Goal: Task Accomplishment & Management: Use online tool/utility

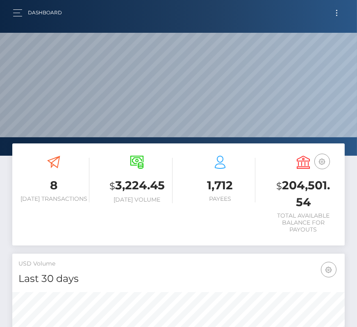
scroll to position [145, 160]
click at [341, 12] on button "Toggle navigation" at bounding box center [336, 12] width 15 height 11
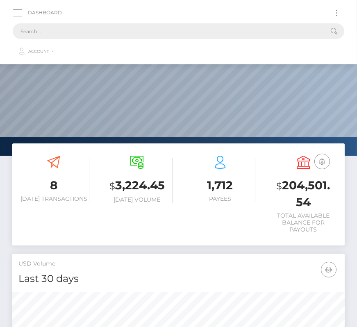
click at [186, 30] on input "text" at bounding box center [168, 31] width 310 height 16
paste input "1866979"
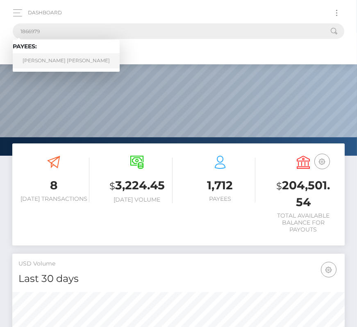
type input "1866979"
click at [52, 57] on link "Andres Felipe Gonzalez Barrera" at bounding box center [66, 60] width 107 height 15
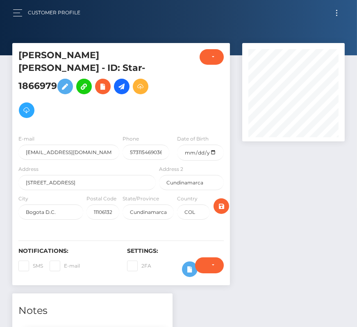
scroll to position [98, 102]
click at [336, 11] on button "Toggle navigation" at bounding box center [336, 12] width 15 height 11
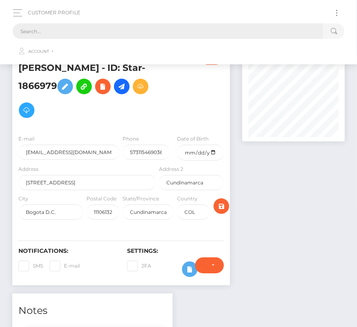
click at [155, 26] on input "text" at bounding box center [168, 31] width 310 height 16
paste input "1866979"
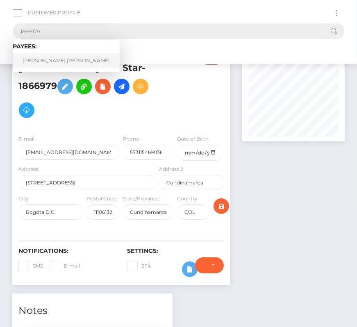
type input "1866979"
click at [53, 57] on link "Andres Felipe Gonzalez Barrera" at bounding box center [66, 60] width 107 height 15
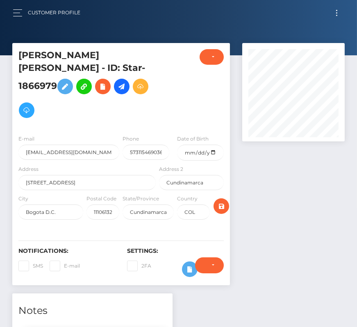
scroll to position [98, 102]
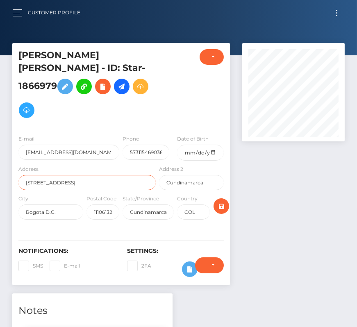
click at [74, 175] on input "[STREET_ADDRESS]" at bounding box center [86, 182] width 137 height 15
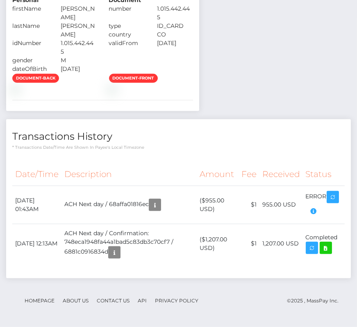
scroll to position [0, 0]
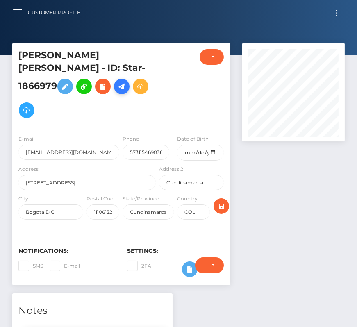
click at [117, 88] on icon at bounding box center [122, 86] width 10 height 10
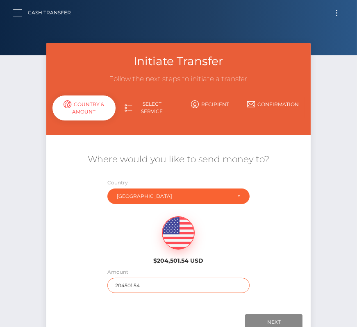
click at [149, 289] on input "204501.54" at bounding box center [178, 285] width 142 height 15
type input "1260"
click at [122, 228] on div "$204,501.54 USD" at bounding box center [178, 237] width 264 height 59
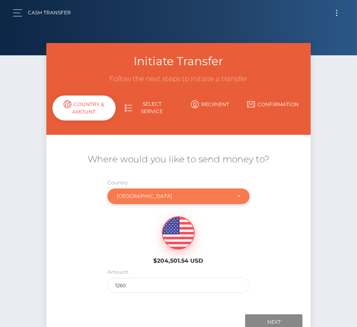
click at [138, 197] on div "Colombia" at bounding box center [174, 196] width 114 height 7
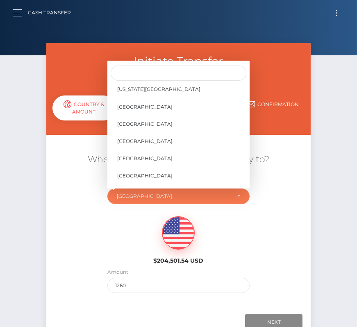
scroll to position [3853, 0]
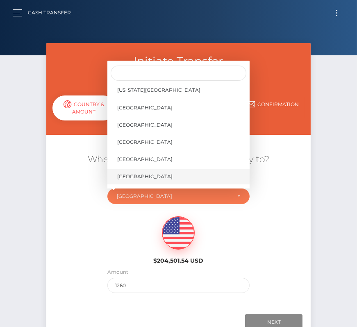
click at [146, 173] on span "[GEOGRAPHIC_DATA]" at bounding box center [144, 176] width 55 height 7
select select "USA"
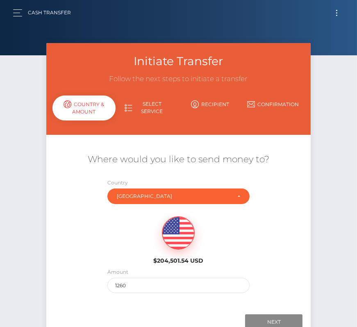
click at [276, 244] on div "$204,501.54 USD" at bounding box center [178, 237] width 264 height 59
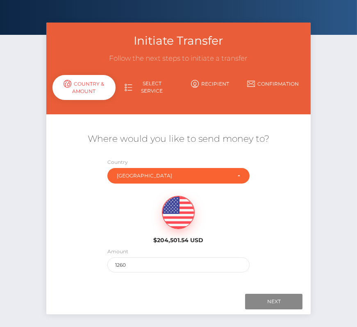
scroll to position [36, 0]
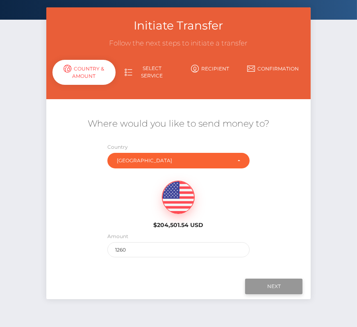
click at [270, 285] on input "Next" at bounding box center [273, 286] width 57 height 16
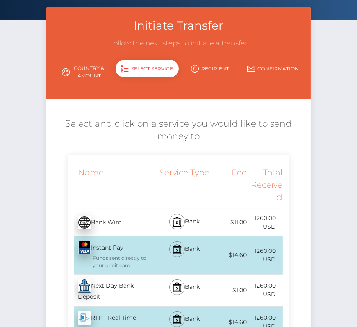
click at [143, 283] on div "Next Day Bank Deposit - USD" at bounding box center [112, 290] width 89 height 32
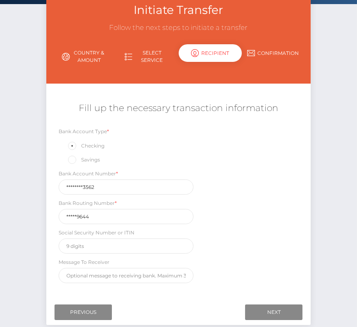
scroll to position [62, 0]
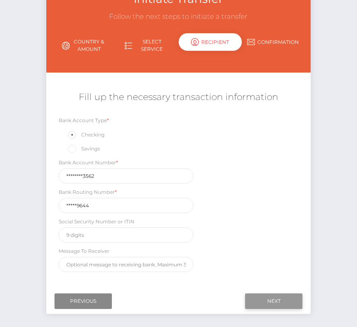
click at [278, 296] on input "Next" at bounding box center [273, 301] width 57 height 16
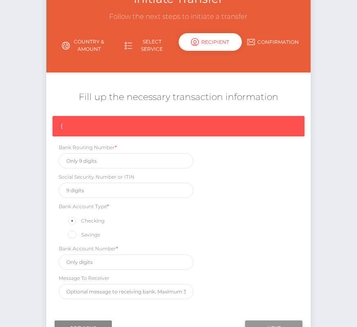
scroll to position [68, 0]
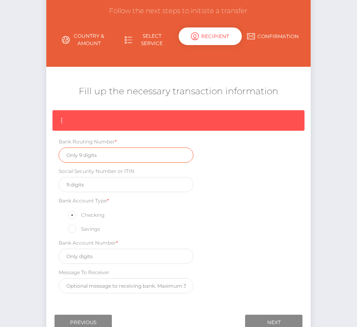
click at [101, 155] on input "text" at bounding box center [126, 154] width 135 height 15
paste input "101019644"
type input "101019644"
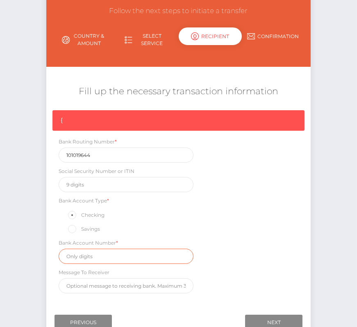
click at [108, 254] on input "text" at bounding box center [126, 255] width 135 height 15
paste input "212660903562"
type input "212660903562"
click at [257, 268] on div "{ Bank Routing Number * 101019644 Social Security Number or ITIN Bank Account T…" at bounding box center [178, 203] width 264 height 187
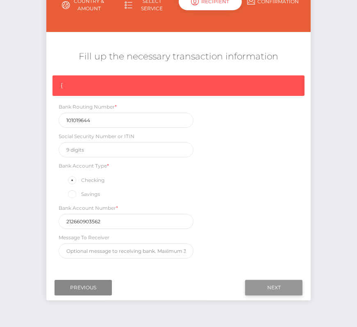
click at [261, 282] on input "Next" at bounding box center [273, 288] width 57 height 16
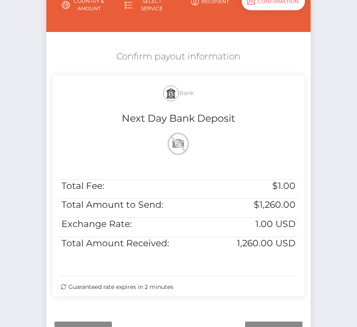
scroll to position [166, 0]
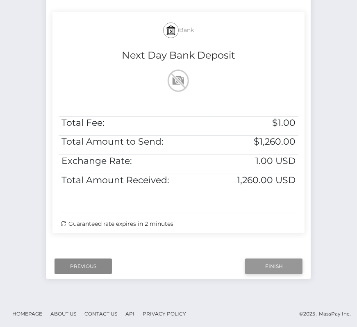
click at [266, 263] on input "Finish" at bounding box center [273, 266] width 57 height 16
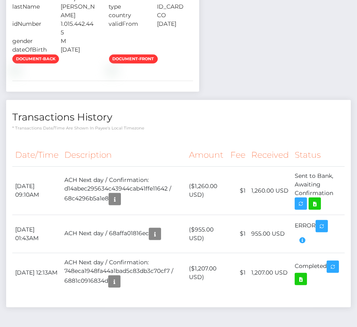
scroll to position [553, 0]
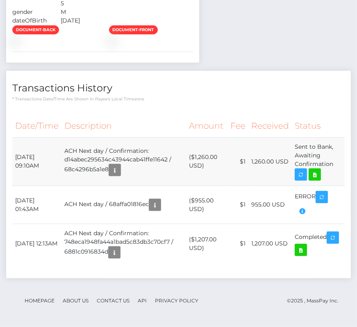
drag, startPoint x: 14, startPoint y: 179, endPoint x: 333, endPoint y: 187, distance: 318.6
click at [333, 185] on tr "September 12, 2025 09:10AM ACH Next day / Confirmation: d14abec295634c43944cab4…" at bounding box center [178, 161] width 332 height 48
copy tr "September 12, 2025 09:10AM ACH Next day / Confirmation: d14abec295634c43944cab4…"
click at [316, 180] on icon at bounding box center [314, 174] width 10 height 10
click at [6, 0] on div "Notes File upload for Bank Statement was completed Mon 3:54AM" at bounding box center [178, 15] width 344 height 544
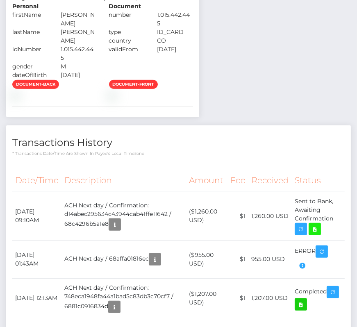
scroll to position [578, 0]
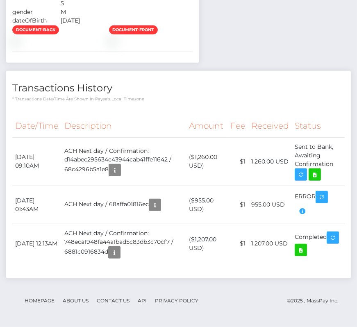
click at [111, 131] on th "Description" at bounding box center [123, 126] width 124 height 23
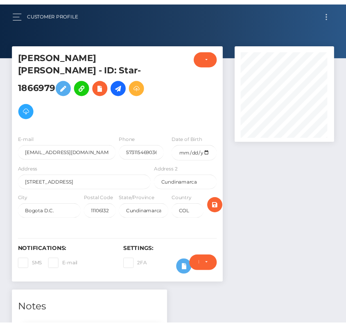
scroll to position [409228, 409227]
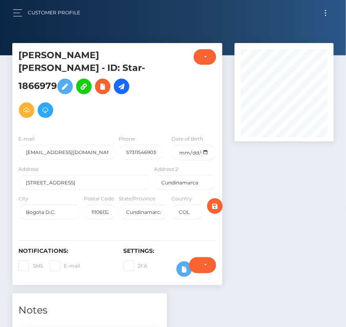
click at [326, 9] on button "Toggle navigation" at bounding box center [325, 12] width 15 height 11
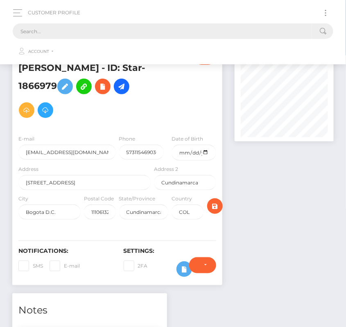
click at [62, 33] on input "text" at bounding box center [162, 31] width 299 height 16
paste input "126058"
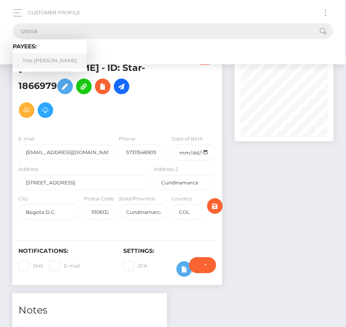
type input "126058"
click at [43, 63] on link "Tres Morrison" at bounding box center [50, 60] width 74 height 15
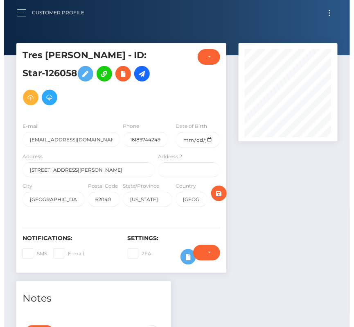
scroll to position [98, 99]
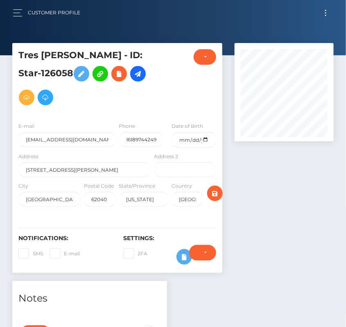
click at [117, 157] on div "Address 1637 Delmar Avenue" at bounding box center [84, 164] width 132 height 25
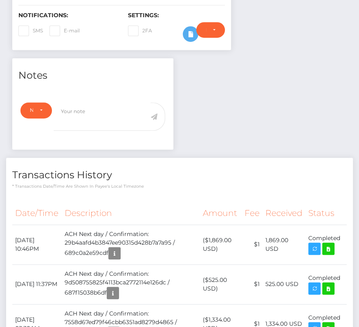
scroll to position [0, 0]
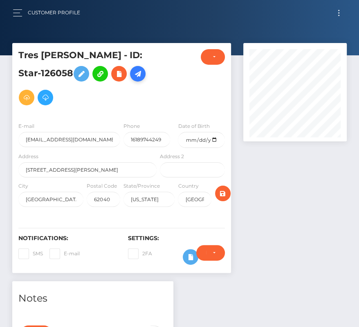
click at [133, 70] on icon at bounding box center [138, 74] width 10 height 10
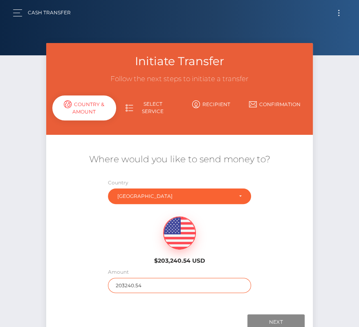
click at [132, 282] on input "203240.54" at bounding box center [179, 285] width 143 height 15
type input "1816"
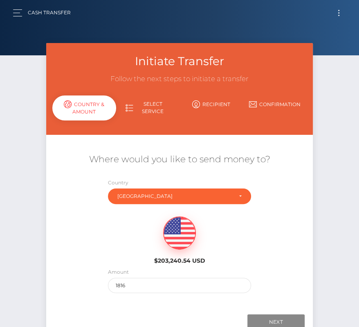
click at [127, 261] on div "$203,240.54 USD" at bounding box center [179, 237] width 267 height 59
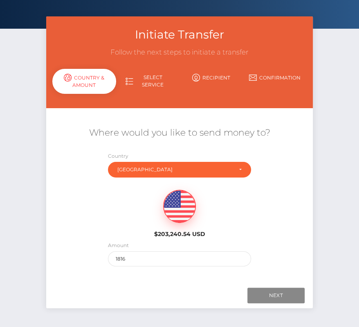
scroll to position [56, 0]
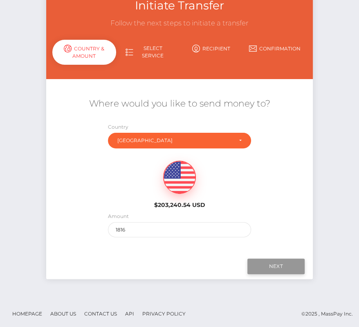
click at [273, 262] on input "Next" at bounding box center [276, 266] width 57 height 16
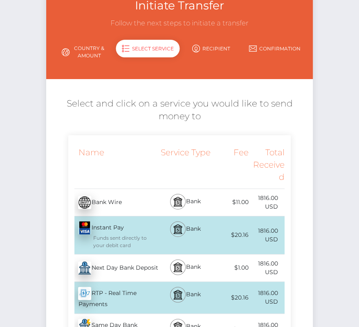
click at [122, 266] on div "Next Day Bank Deposit - USD" at bounding box center [113, 267] width 90 height 23
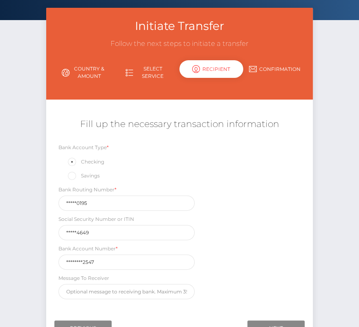
scroll to position [41, 0]
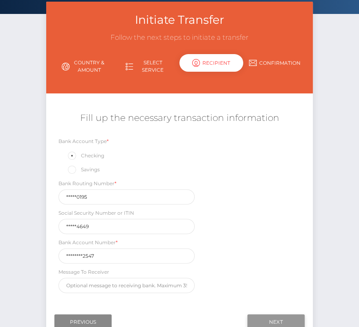
click at [276, 319] on input "Next" at bounding box center [276, 322] width 57 height 16
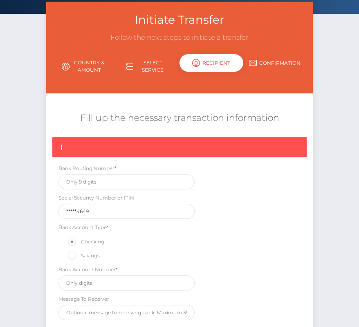
scroll to position [122, 0]
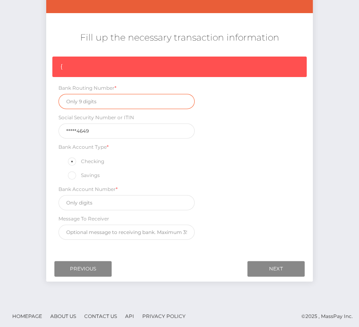
click at [95, 103] on input "text" at bounding box center [127, 101] width 136 height 15
paste input "103100195"
type input "103100195"
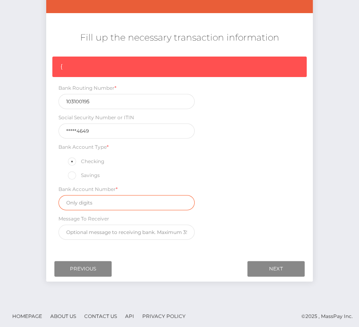
click at [88, 205] on input "text" at bounding box center [127, 202] width 136 height 15
paste input "248145562547"
type input "248145562547"
click at [251, 203] on div "{ Bank Routing Number * 103100195 Social Security Number or ITIN *****4649 Bank…" at bounding box center [179, 149] width 267 height 187
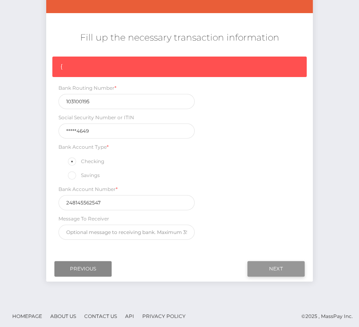
click at [270, 261] on input "Next" at bounding box center [276, 269] width 57 height 16
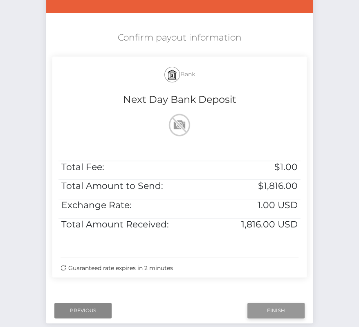
click at [271, 305] on input "Finish" at bounding box center [276, 310] width 57 height 16
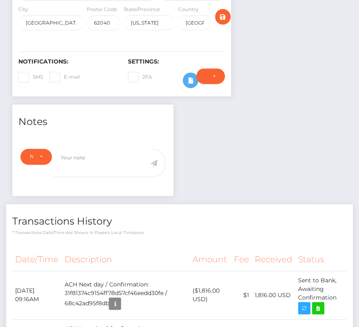
scroll to position [200, 0]
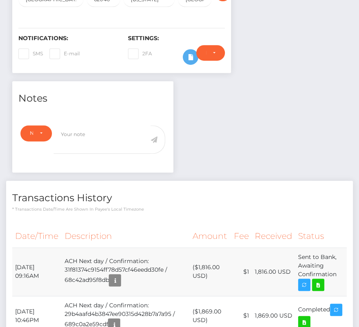
drag, startPoint x: 14, startPoint y: 262, endPoint x: 340, endPoint y: 276, distance: 326.1
click at [340, 276] on tr "September 12, 2025 09:16AM ACH Next day / Confirmation: 31f81374c9154ff78d57cf4…" at bounding box center [179, 271] width 335 height 48
copy tbody "September 12, 2025 09:16AM ACH Next day / Confirmation: 31f81374c9154ff78d57cf4…"
click at [317, 280] on icon at bounding box center [319, 285] width 10 height 10
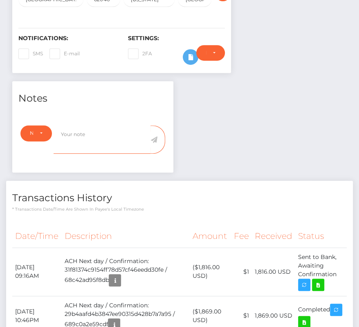
click at [114, 140] on textarea at bounding box center [102, 139] width 97 height 28
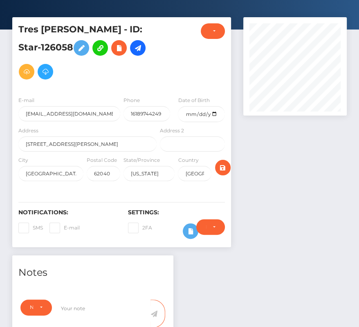
scroll to position [0, 0]
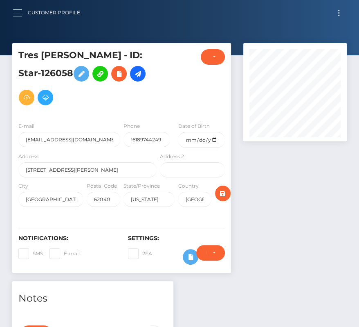
click at [332, 14] on button "Toggle navigation" at bounding box center [339, 12] width 15 height 11
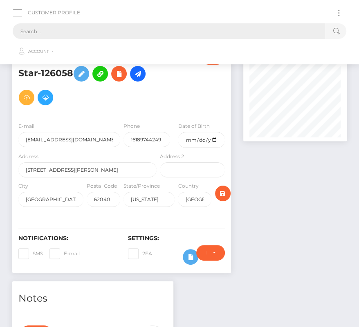
click at [203, 31] on input "text" at bounding box center [169, 31] width 313 height 16
paste input "18001"
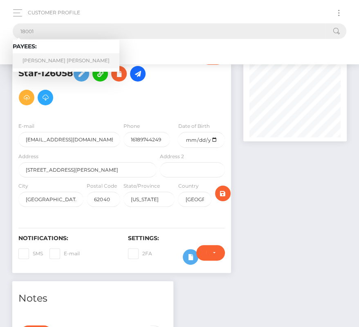
type input "18001"
click at [46, 59] on link "Cheng Ee Benjamin Frank Ling" at bounding box center [66, 60] width 107 height 15
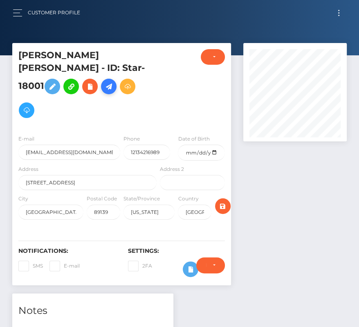
click at [104, 92] on icon at bounding box center [109, 86] width 10 height 10
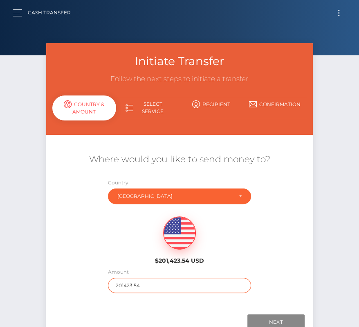
click at [130, 280] on input "201423.54" at bounding box center [179, 285] width 143 height 15
click at [136, 231] on div "$201,423.54 USD" at bounding box center [179, 237] width 89 height 59
click at [135, 285] on input "201423.54" at bounding box center [179, 285] width 143 height 15
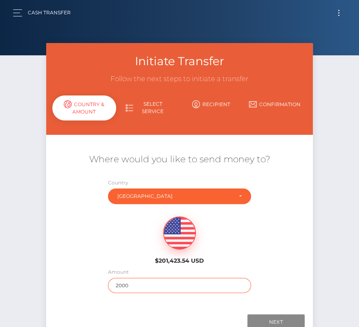
type input "2000"
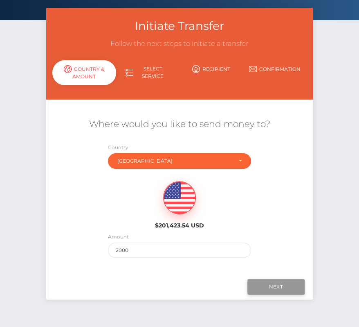
click at [278, 281] on input "Next" at bounding box center [276, 287] width 57 height 16
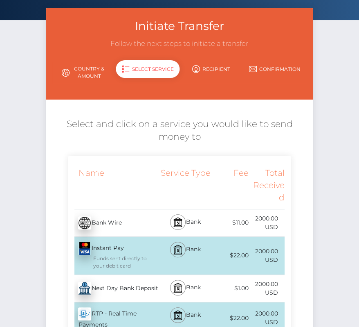
click at [95, 291] on div "Next Day Bank Deposit - USD" at bounding box center [113, 288] width 90 height 23
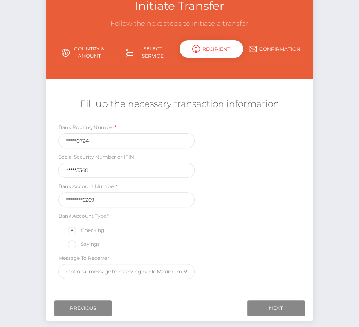
scroll to position [81, 0]
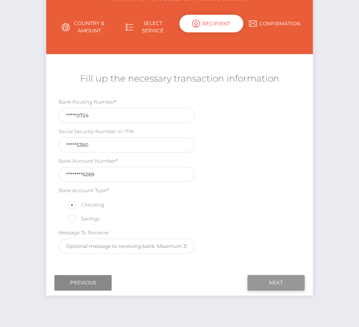
click at [263, 275] on input "Next" at bounding box center [276, 283] width 57 height 16
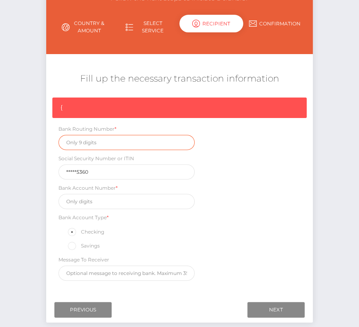
click at [84, 139] on input "text" at bounding box center [127, 142] width 136 height 15
paste input "122400724"
type input "122400724"
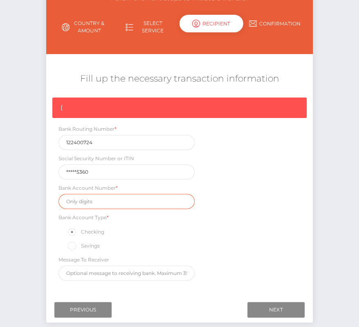
click at [104, 200] on input "text" at bounding box center [127, 201] width 136 height 15
paste input "501026696269"
type input "501026696269"
click at [235, 219] on div "{ Bank Routing Number * 122400724 Social Security Number or ITIN *****5360 Bank…" at bounding box center [179, 190] width 267 height 187
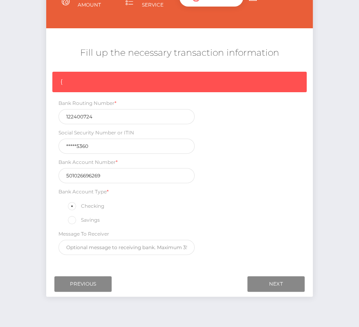
scroll to position [108, 0]
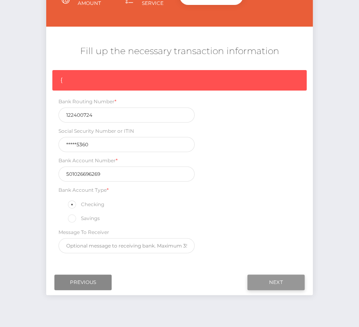
click at [272, 277] on input "Next" at bounding box center [276, 282] width 57 height 16
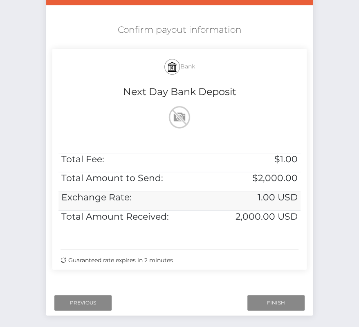
scroll to position [130, 0]
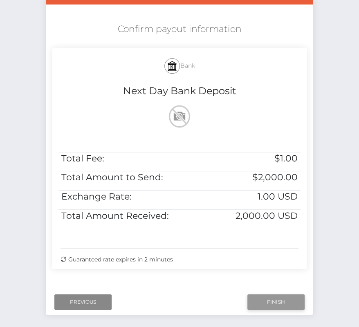
click at [275, 296] on input "Finish" at bounding box center [276, 302] width 57 height 16
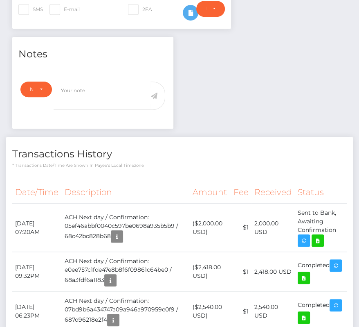
scroll to position [98, 103]
drag, startPoint x: 14, startPoint y: 207, endPoint x: 340, endPoint y: 219, distance: 326.0
click at [340, 219] on tr "[DATE] 07:20AM ACH Next day / Confirmation: 05ef46abbf0040c597be0698a935b5b9 / …" at bounding box center [179, 227] width 335 height 48
copy tbody "[DATE] 07:20AM ACH Next day / Confirmation: 05ef46abbf0040c597be0698a935b5b9 / …"
click at [317, 235] on icon at bounding box center [318, 240] width 10 height 10
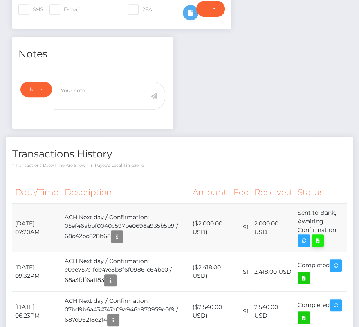
click at [0, 0] on div "[PERSON_NAME] [PERSON_NAME] - ID: Star-18001 CLOSED ACTIVE" at bounding box center [179, 249] width 359 height 925
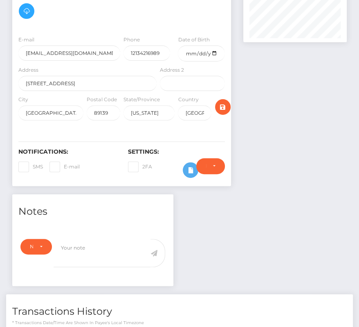
scroll to position [0, 0]
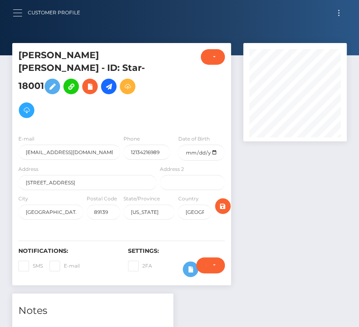
click at [18, 14] on button "button" at bounding box center [20, 12] width 15 height 11
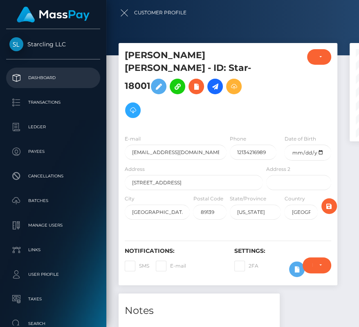
click at [41, 80] on p "Dashboard" at bounding box center [53, 78] width 88 height 12
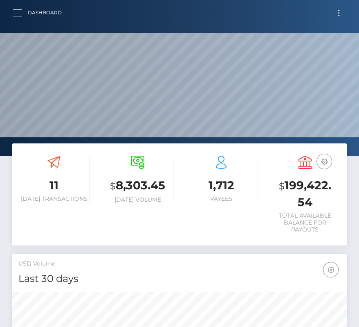
scroll to position [145, 161]
click at [20, 17] on button "button" at bounding box center [20, 12] width 15 height 11
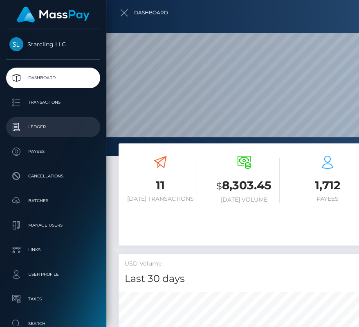
click at [39, 131] on p "Ledger" at bounding box center [53, 127] width 88 height 12
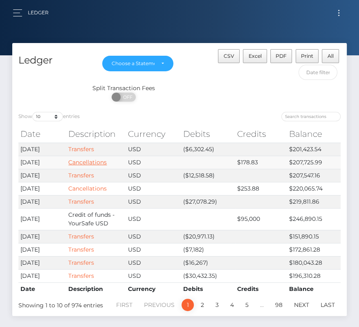
click at [86, 160] on link "Cancellations" at bounding box center [87, 161] width 38 height 7
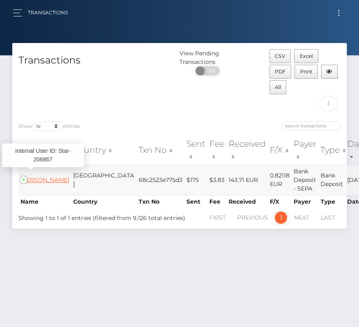
click at [38, 182] on link "[PERSON_NAME]" at bounding box center [44, 179] width 49 height 7
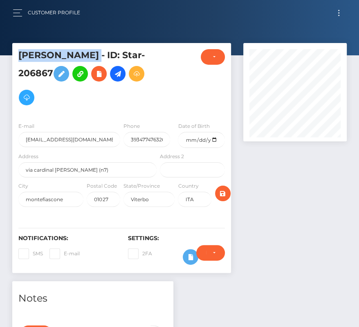
drag, startPoint x: 79, startPoint y: 56, endPoint x: 2, endPoint y: 55, distance: 77.4
click at [2, 55] on div "Customer Profile Loading... Loading..." at bounding box center [179, 275] width 359 height 550
copy div "[PERSON_NAME]"
